Goal: Task Accomplishment & Management: Use online tool/utility

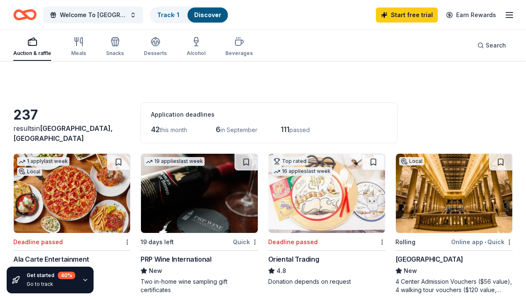
scroll to position [47, 0]
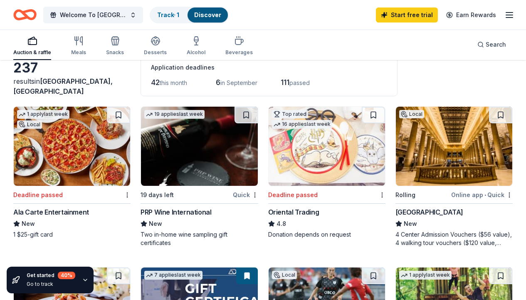
click at [34, 47] on div "Auction & raffle" at bounding box center [32, 46] width 38 height 20
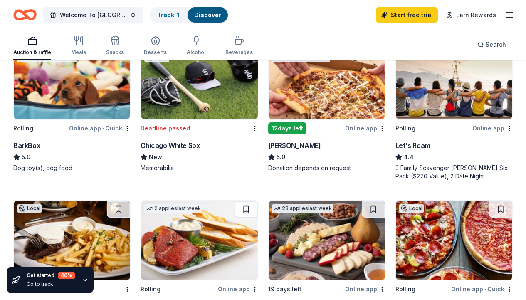
scroll to position [0, 0]
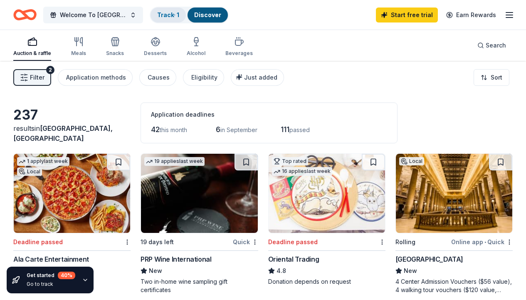
click at [162, 14] on link "Track · 1" at bounding box center [168, 14] width 22 height 7
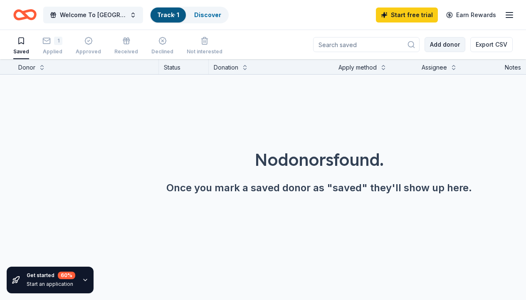
click at [459, 44] on button "Add donor" at bounding box center [445, 44] width 41 height 15
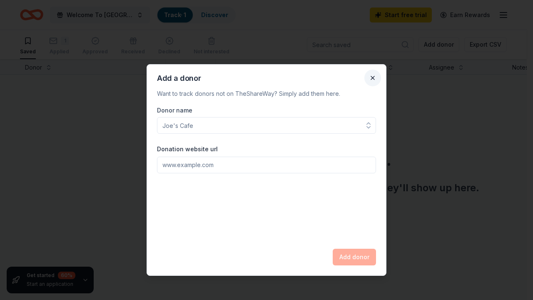
click at [372, 75] on button "Close" at bounding box center [372, 77] width 17 height 17
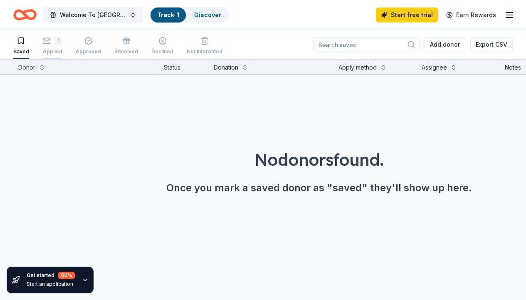
click at [51, 48] on div "Applied" at bounding box center [52, 51] width 20 height 7
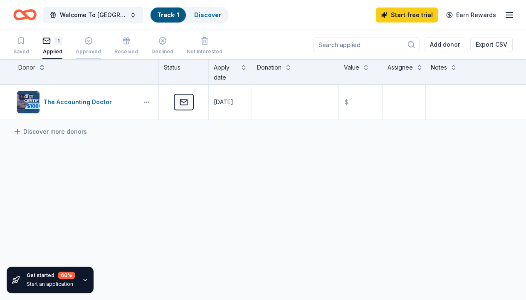
click at [88, 48] on div "Approved" at bounding box center [88, 46] width 25 height 18
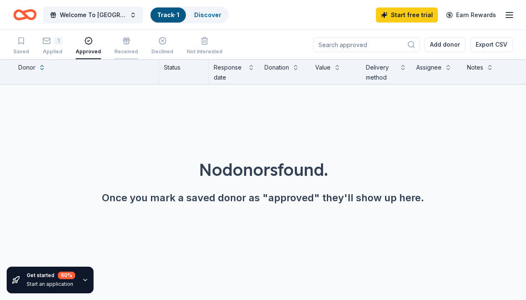
click at [129, 46] on div "Received" at bounding box center [126, 46] width 24 height 18
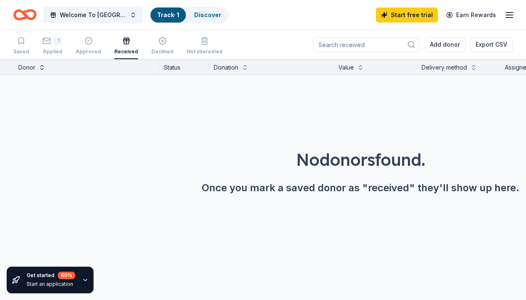
click at [40, 69] on button at bounding box center [42, 66] width 7 height 8
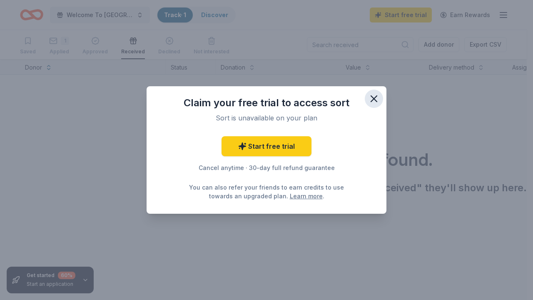
click at [376, 100] on icon "button" at bounding box center [374, 99] width 12 height 12
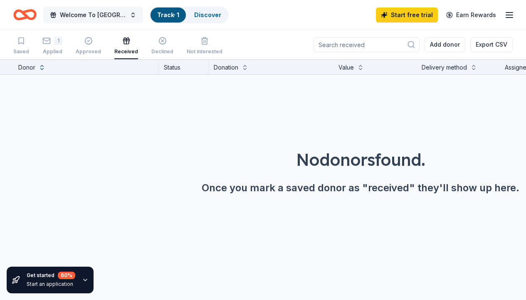
click at [129, 16] on button "Welcome To [GEOGRAPHIC_DATA]" at bounding box center [93, 15] width 100 height 17
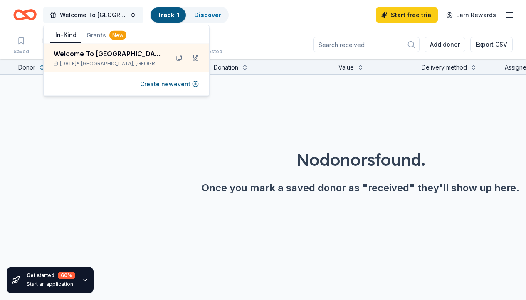
click at [129, 16] on button "Welcome To [GEOGRAPHIC_DATA]" at bounding box center [93, 15] width 100 height 17
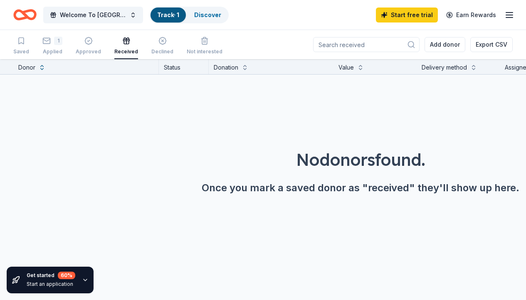
click at [511, 17] on icon "button" at bounding box center [510, 15] width 10 height 10
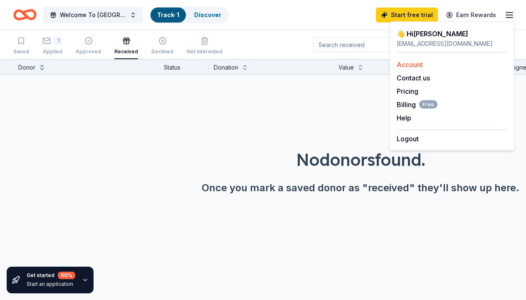
click at [425, 64] on div "Account" at bounding box center [452, 64] width 111 height 10
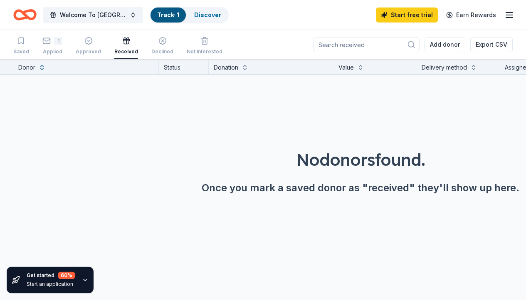
click at [508, 11] on icon "button" at bounding box center [510, 15] width 10 height 10
click at [280, 119] on div "No donors found. Once you mark a saved donor as "received" they'll show up here." at bounding box center [361, 147] width 526 height 146
click at [23, 15] on icon "Home" at bounding box center [24, 15] width 23 height 20
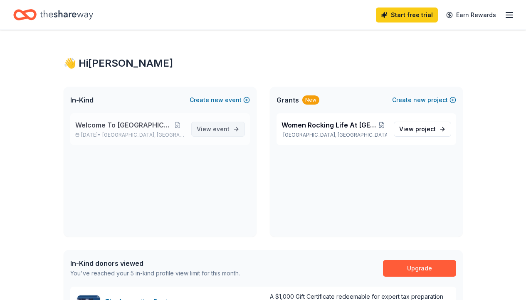
click at [215, 129] on span "event" at bounding box center [221, 128] width 17 height 7
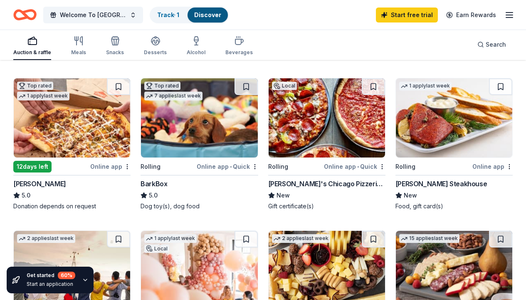
scroll to position [326, 0]
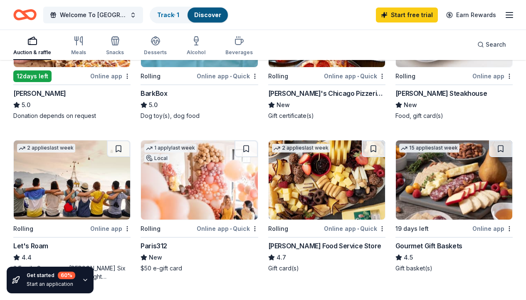
click at [216, 179] on img at bounding box center [199, 179] width 116 height 79
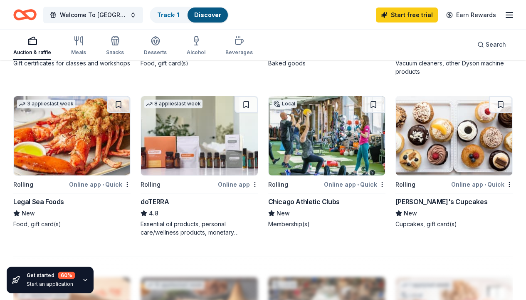
scroll to position [690, 0]
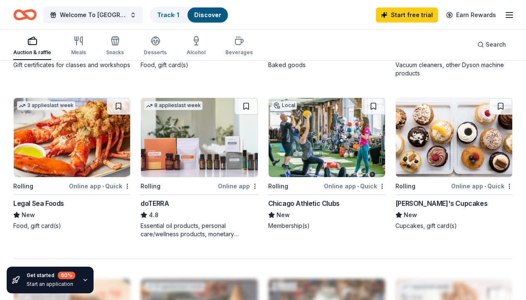
click at [440, 202] on div "[PERSON_NAME]'s Cupcakes" at bounding box center [442, 203] width 92 height 10
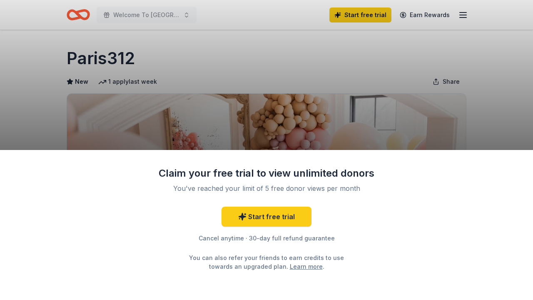
click at [322, 69] on div "Claim your free trial to view unlimited donors You've reached your limit of 5 f…" at bounding box center [266, 150] width 533 height 300
click at [429, 13] on div "Claim your free trial to view unlimited donors You've reached your limit of 5 f…" at bounding box center [266, 150] width 533 height 300
click at [128, 81] on div "Claim your free trial to view unlimited donors You've reached your limit of 5 f…" at bounding box center [266, 150] width 533 height 300
click at [124, 61] on div "Claim your free trial to view unlimited donors You've reached your limit of 5 f…" at bounding box center [266, 150] width 533 height 300
